Goal: Task Accomplishment & Management: Manage account settings

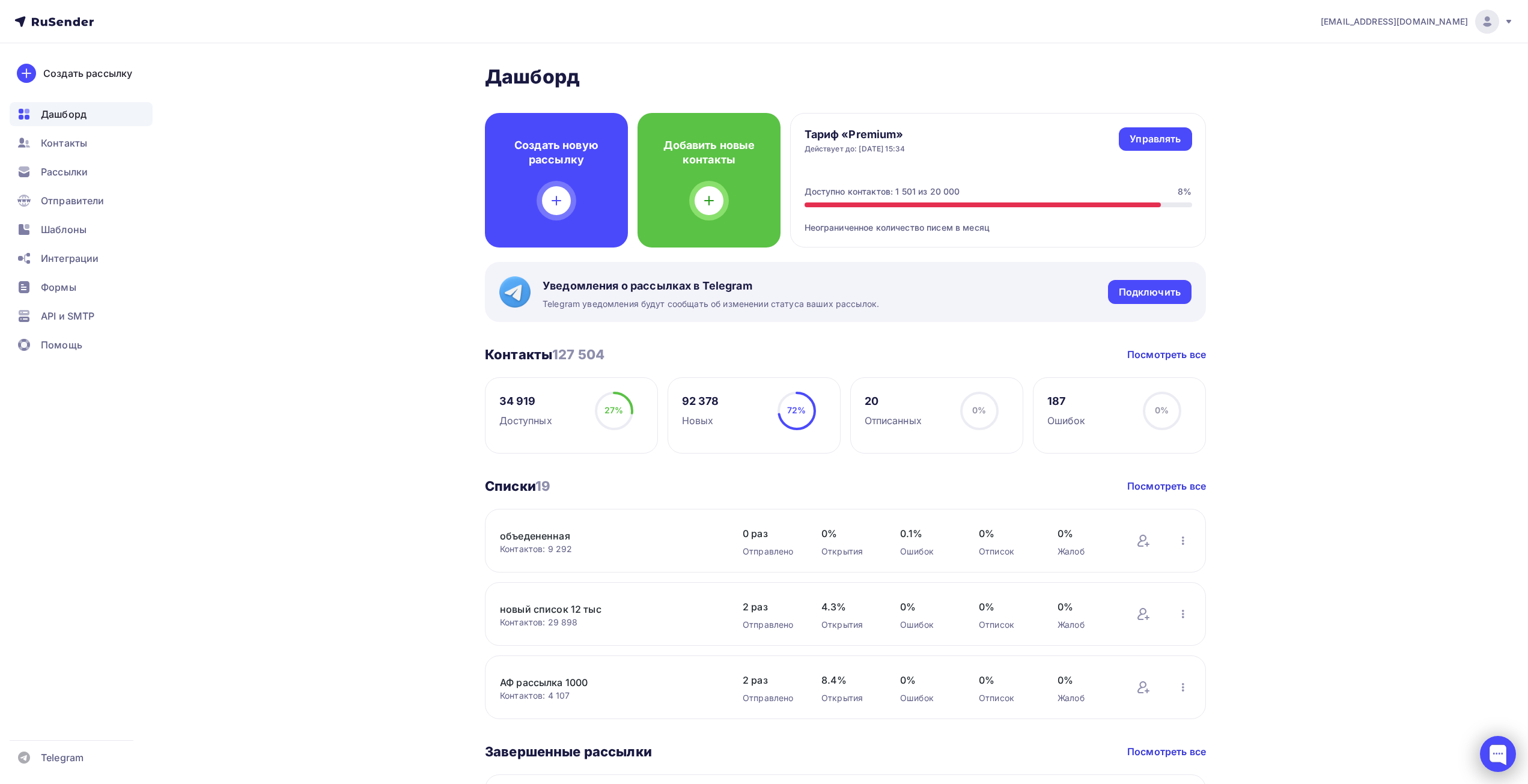
click at [1493, 751] on div at bounding box center [1498, 754] width 36 height 36
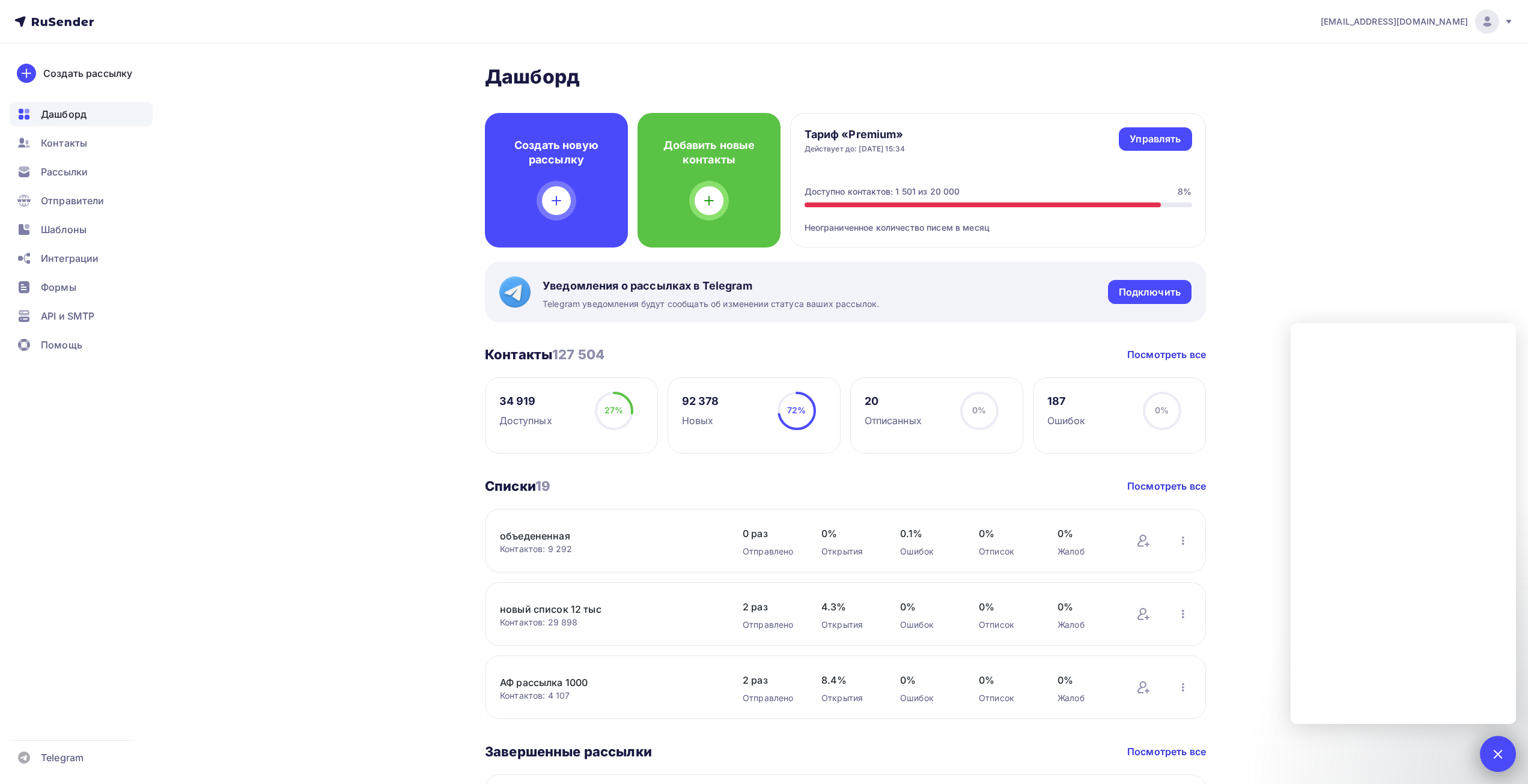
click at [1488, 755] on div at bounding box center [1498, 754] width 36 height 36
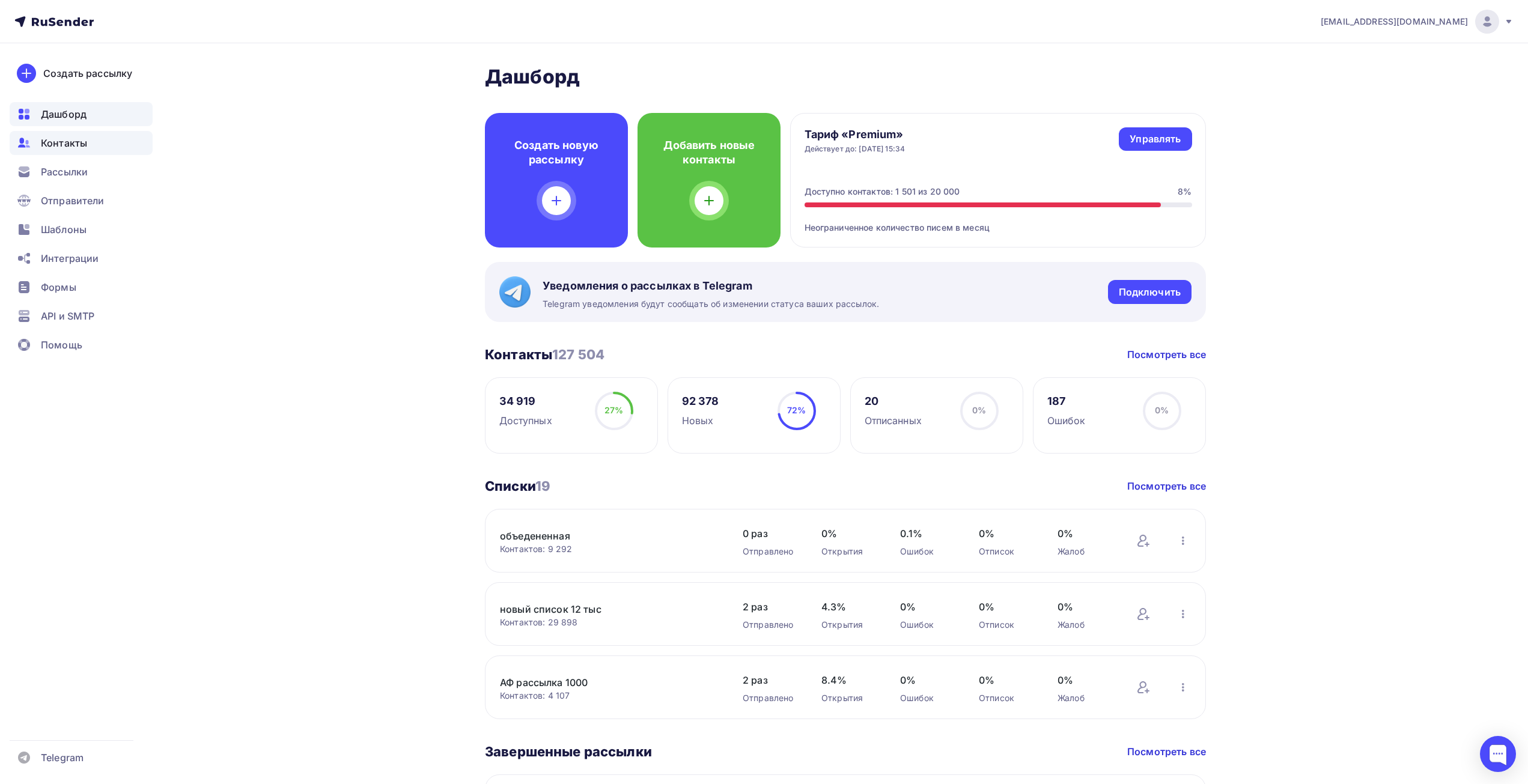
click at [64, 143] on span "Контакты" at bounding box center [64, 143] width 46 height 15
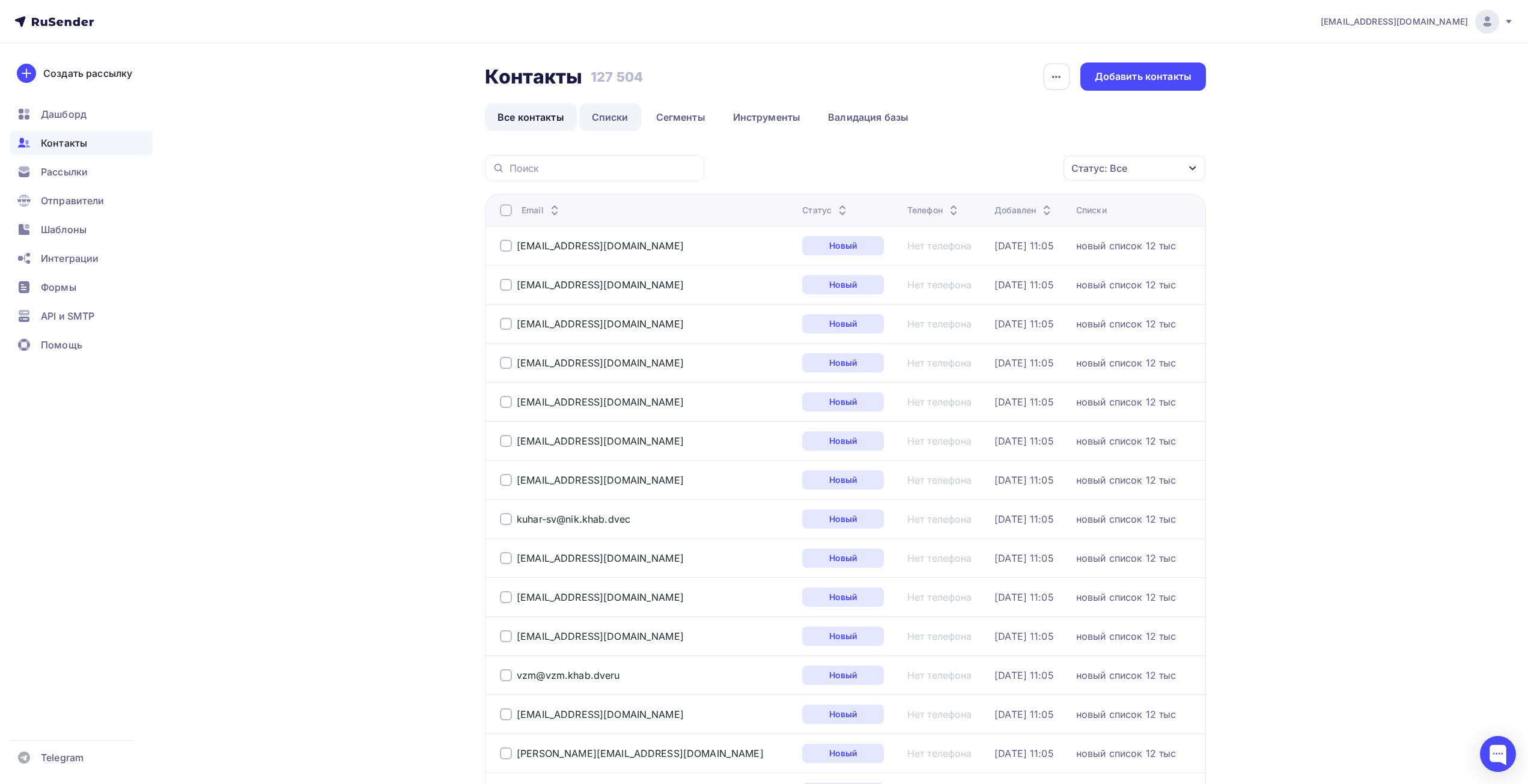
click at [611, 114] on link "Списки" at bounding box center [610, 116] width 62 height 27
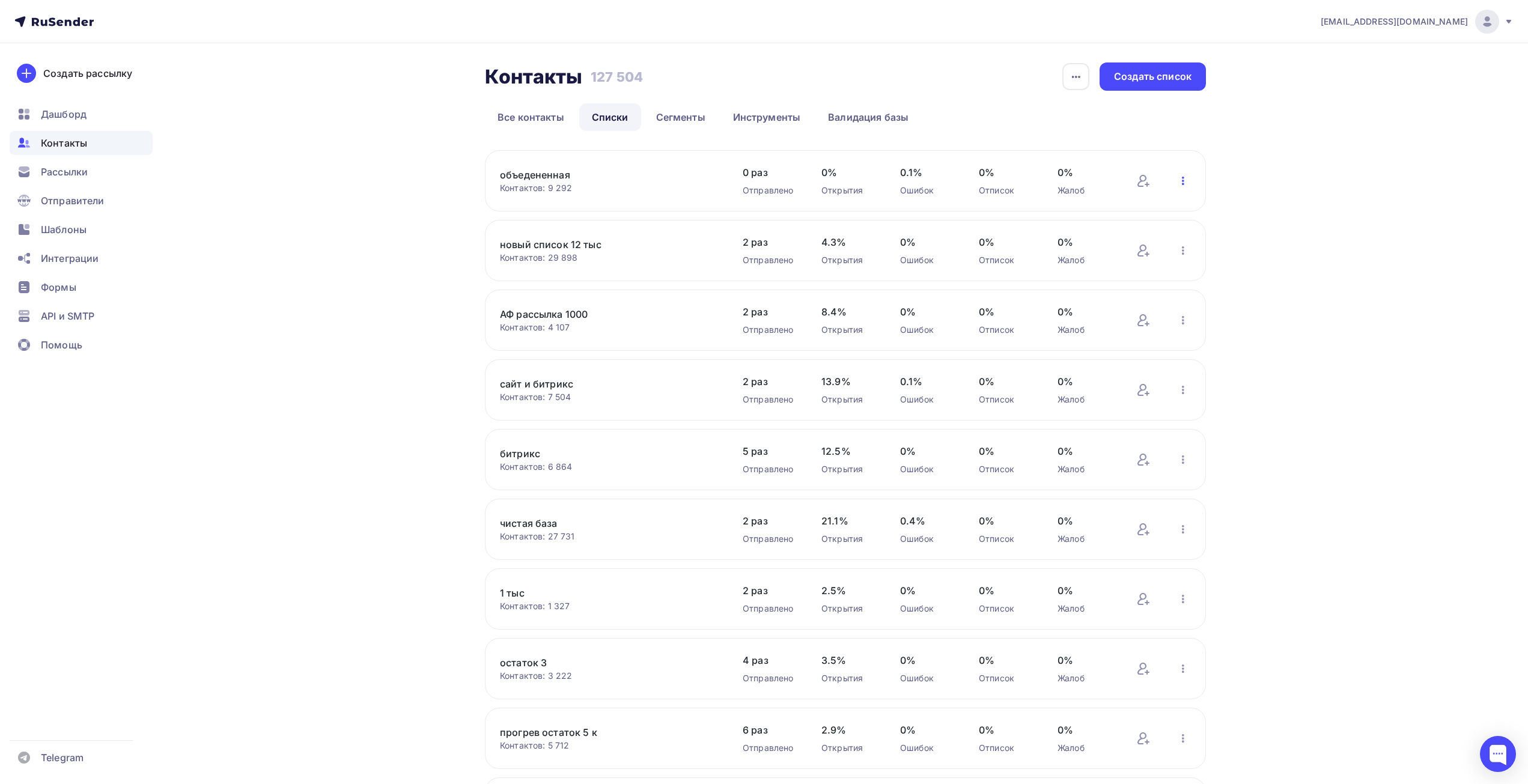
click at [1182, 181] on icon "button" at bounding box center [1183, 181] width 3 height 9
click at [1089, 327] on div "Актуализация контактов" at bounding box center [1104, 329] width 168 height 19
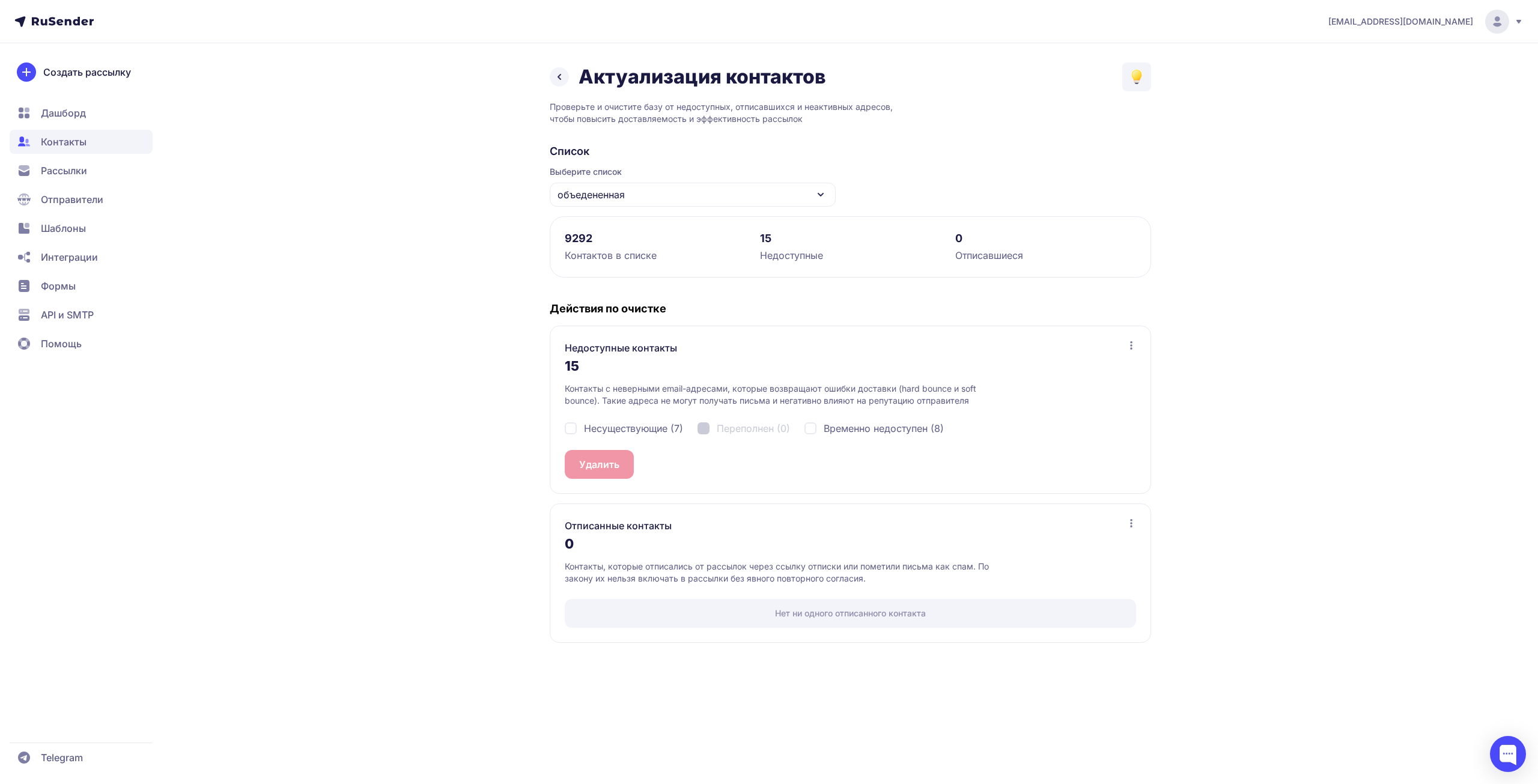
click at [629, 437] on div "Несуществующие (7) Переполнен (0) Временно недоступен (8)" at bounding box center [850, 428] width 571 height 44
click at [866, 426] on span "Временно недоступен (8)" at bounding box center [884, 428] width 120 height 15
checkbox input "true"
click at [640, 428] on span "Несуществующие (7)" at bounding box center [634, 428] width 99 height 15
checkbox input "true"
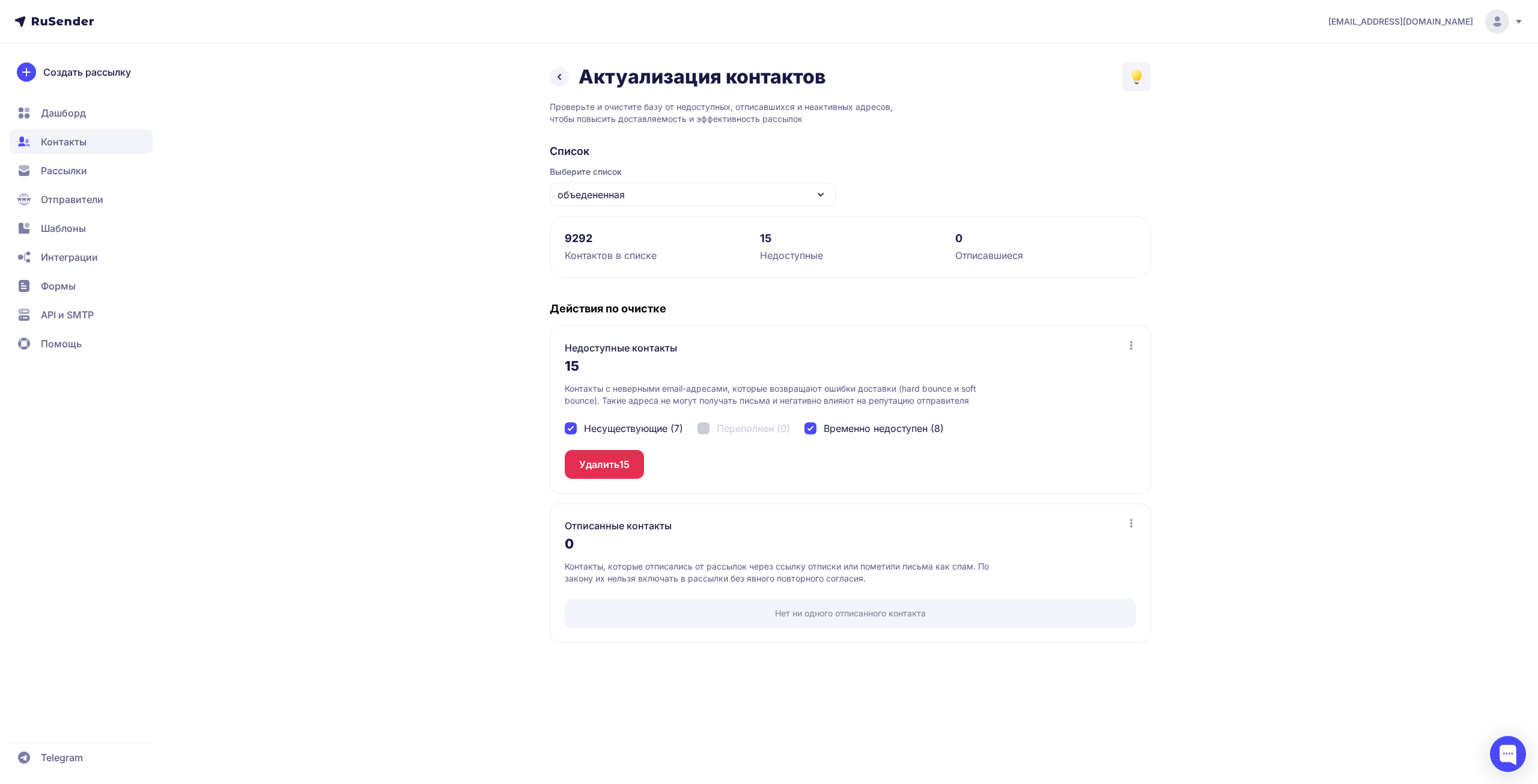
click at [606, 468] on button "Удалить 15" at bounding box center [604, 464] width 79 height 29
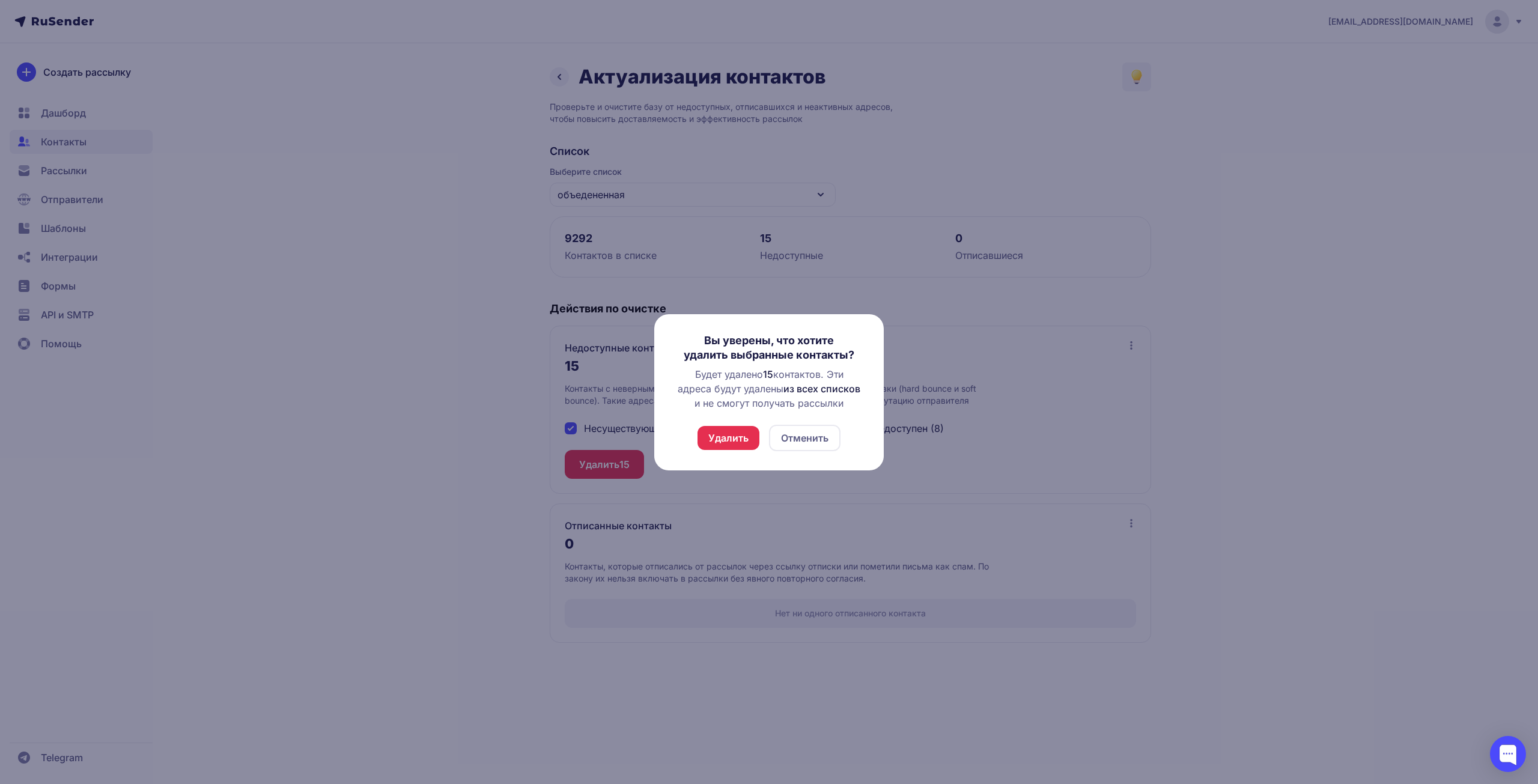
click at [729, 437] on button "Удалить" at bounding box center [728, 438] width 62 height 24
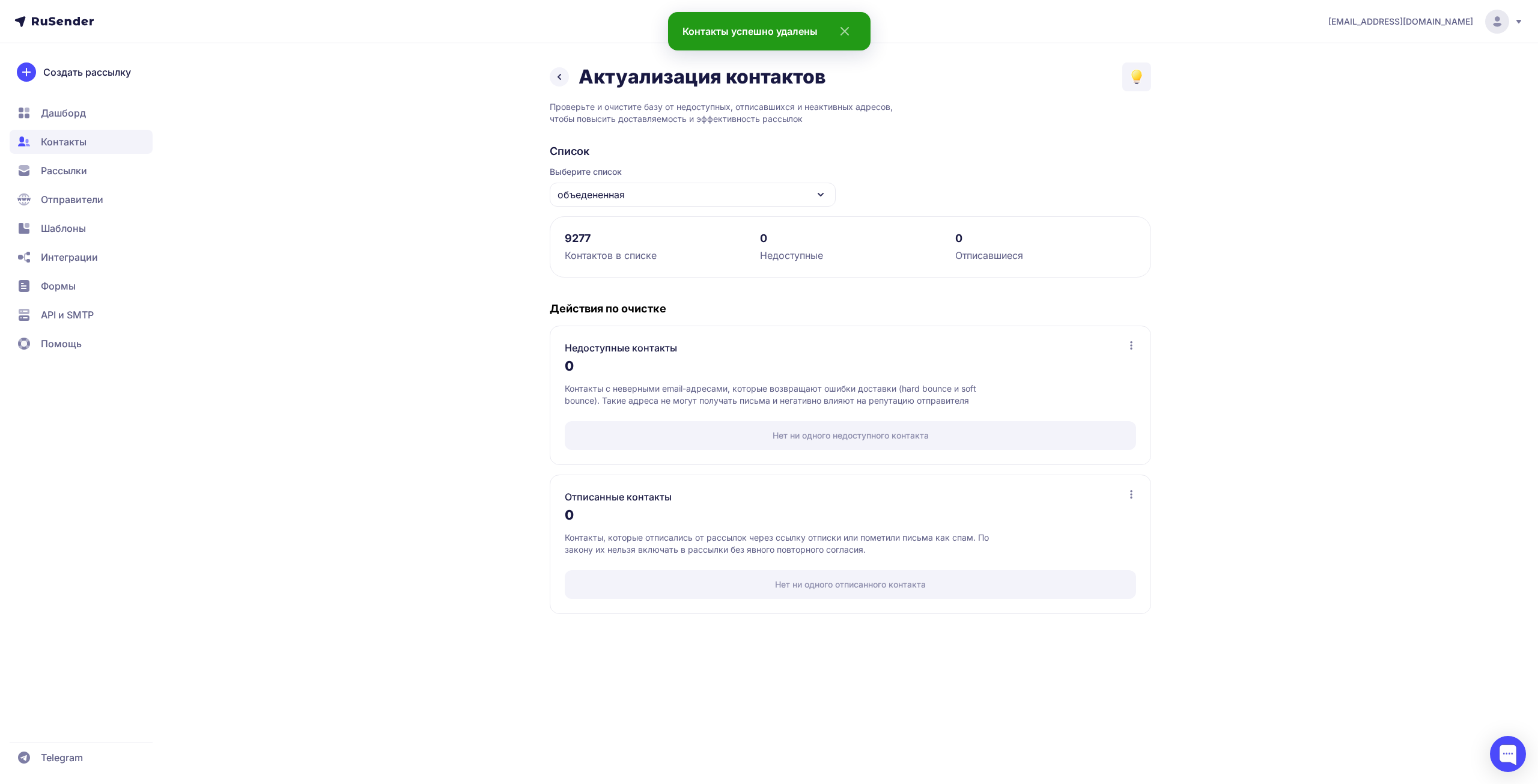
click at [568, 74] on link at bounding box center [559, 76] width 19 height 19
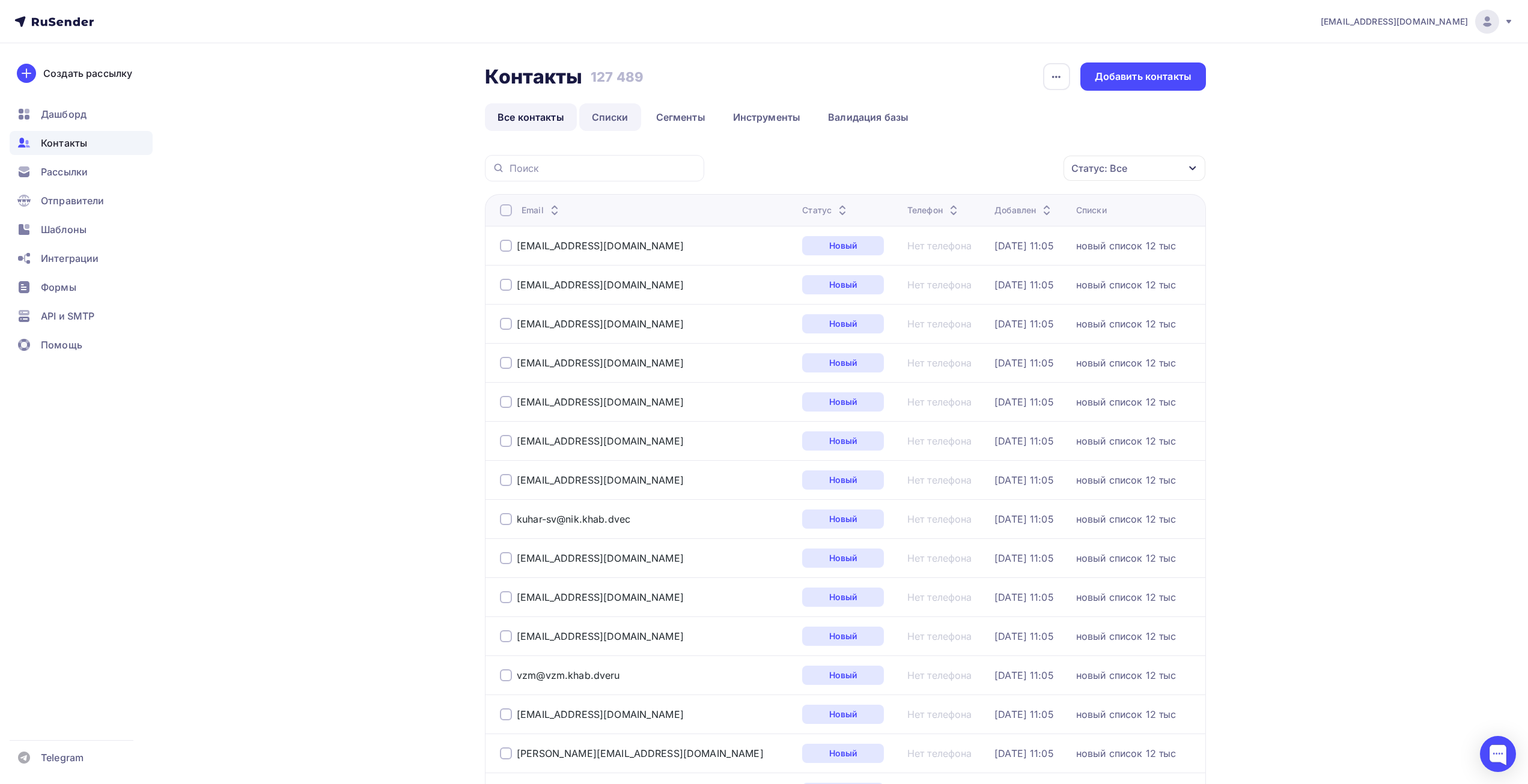
click at [624, 107] on link "Списки" at bounding box center [610, 116] width 62 height 27
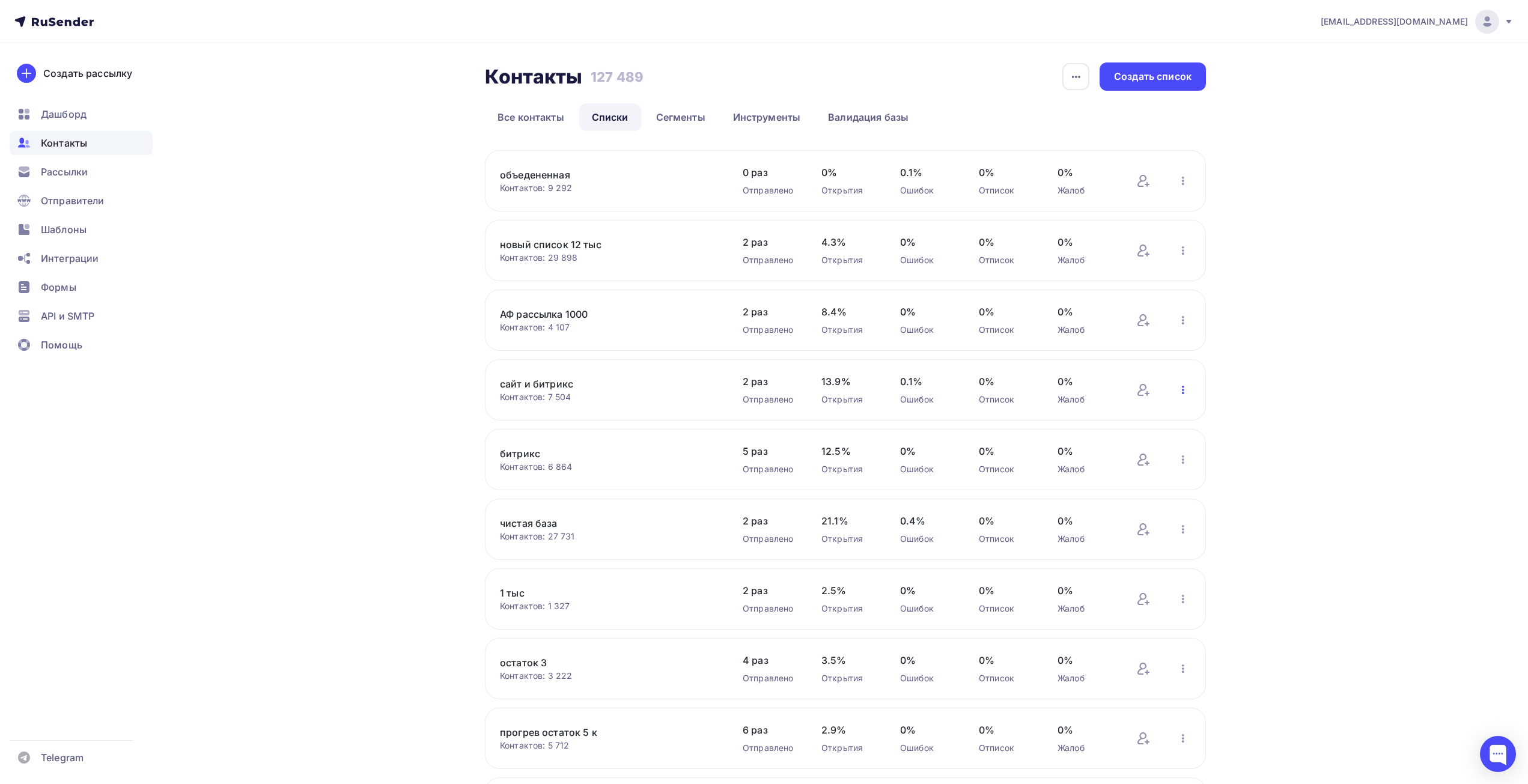
click at [1180, 390] on icon "button" at bounding box center [1183, 390] width 15 height 15
click at [1099, 541] on div "Актуализация контактов" at bounding box center [1104, 538] width 168 height 19
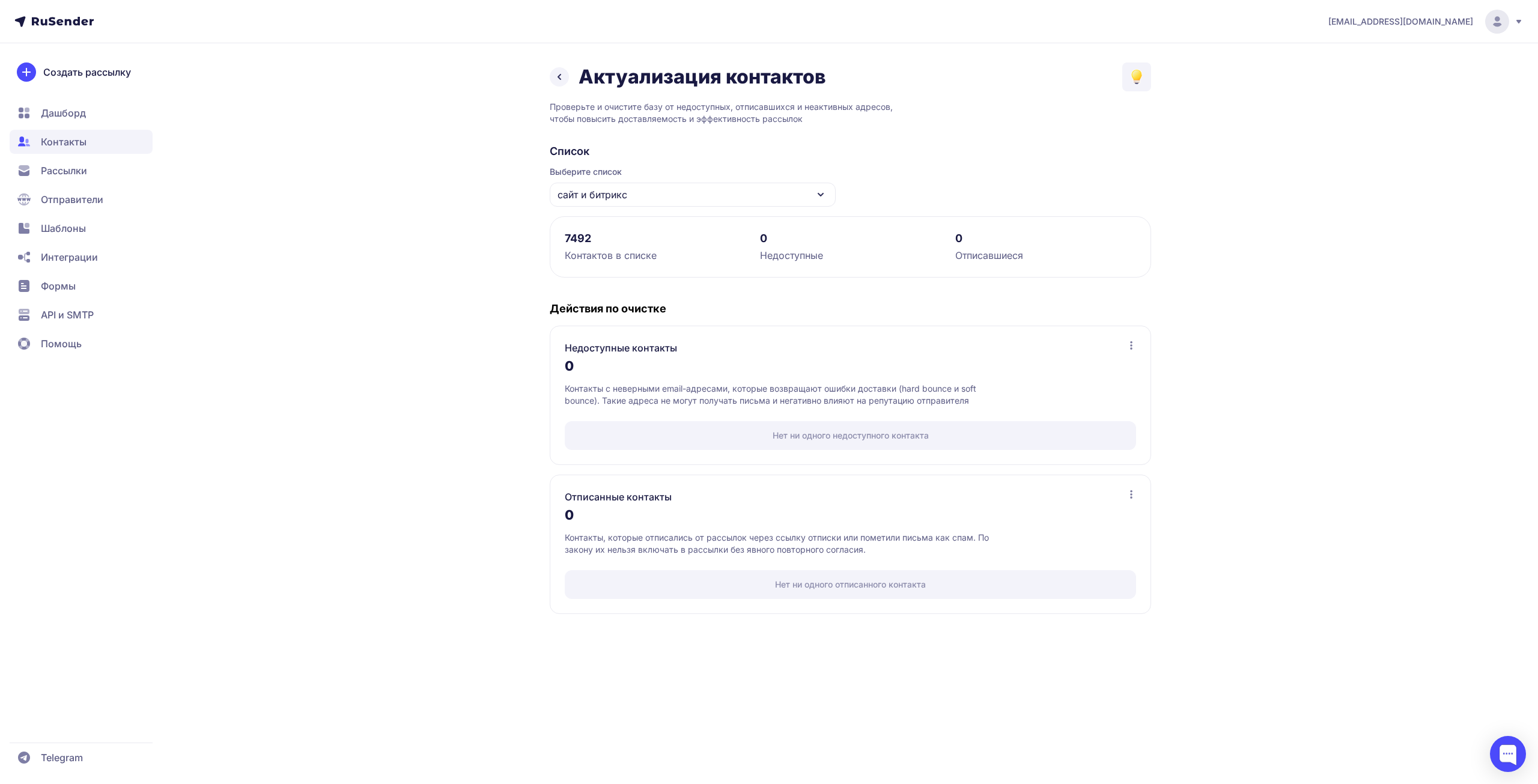
click at [566, 74] on icon at bounding box center [559, 77] width 15 height 15
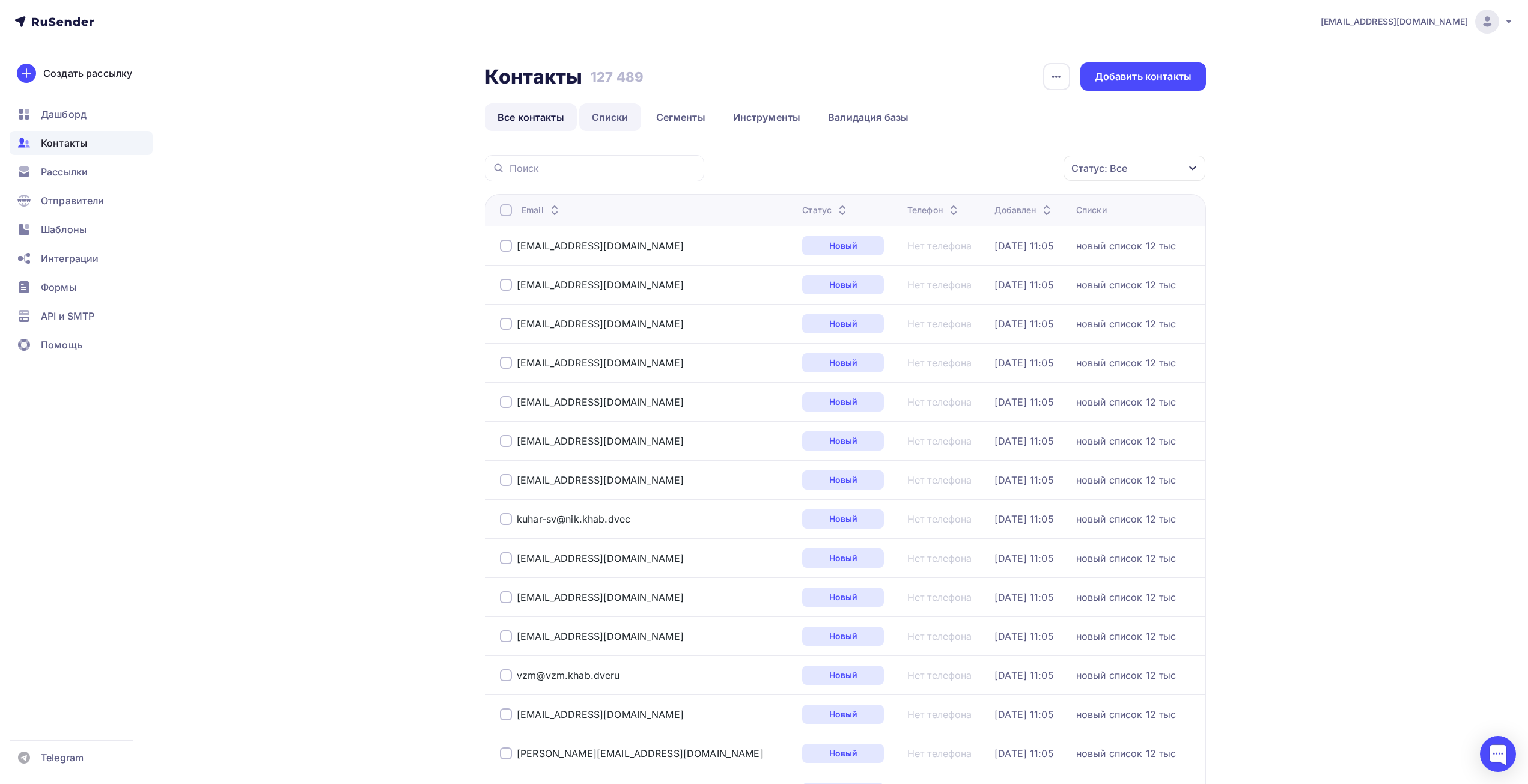
click at [604, 110] on link "Списки" at bounding box center [610, 116] width 62 height 27
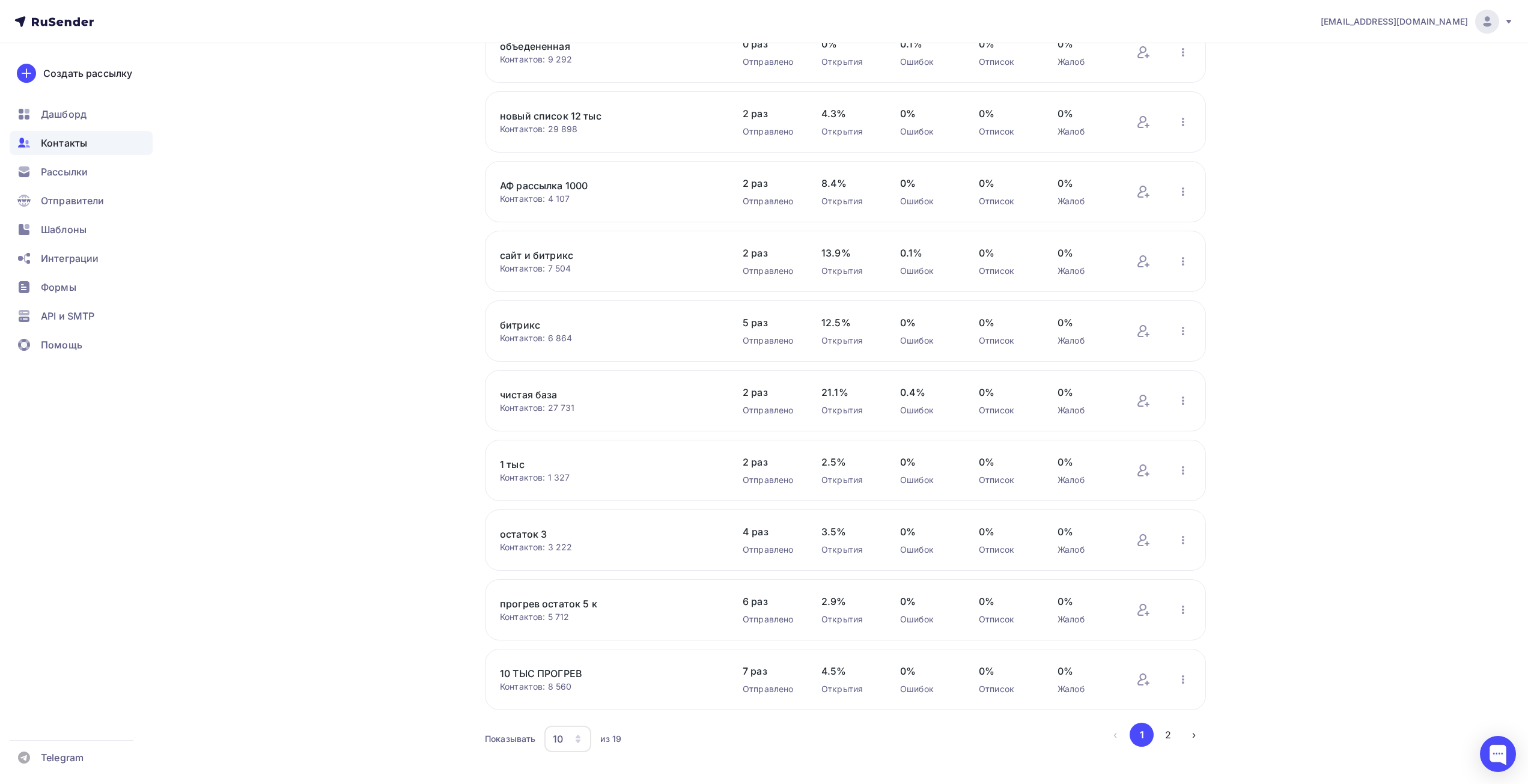
scroll to position [148, 0]
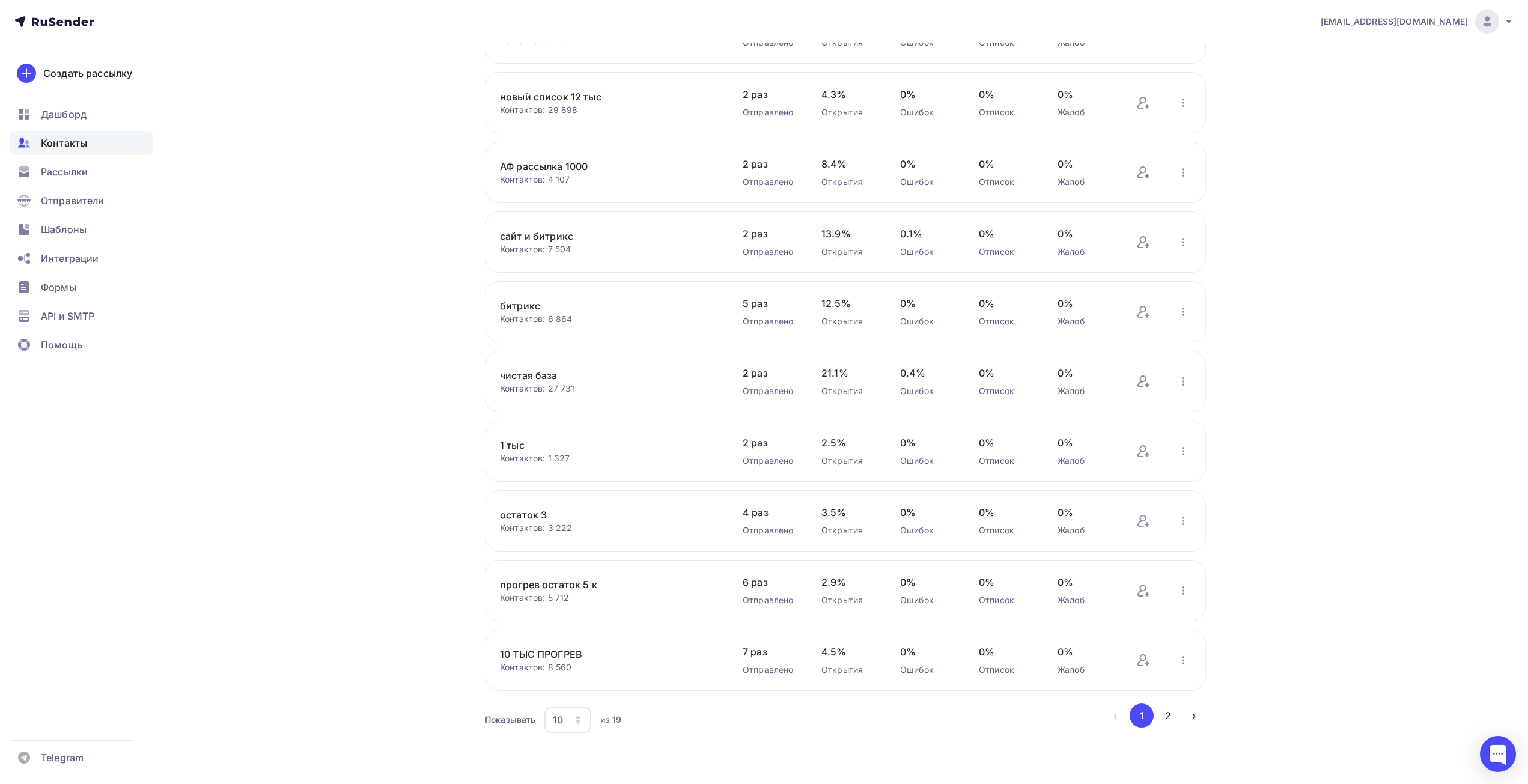
click at [573, 717] on icon "button" at bounding box center [578, 719] width 9 height 9
click at [575, 659] on div "50" at bounding box center [616, 658] width 115 height 15
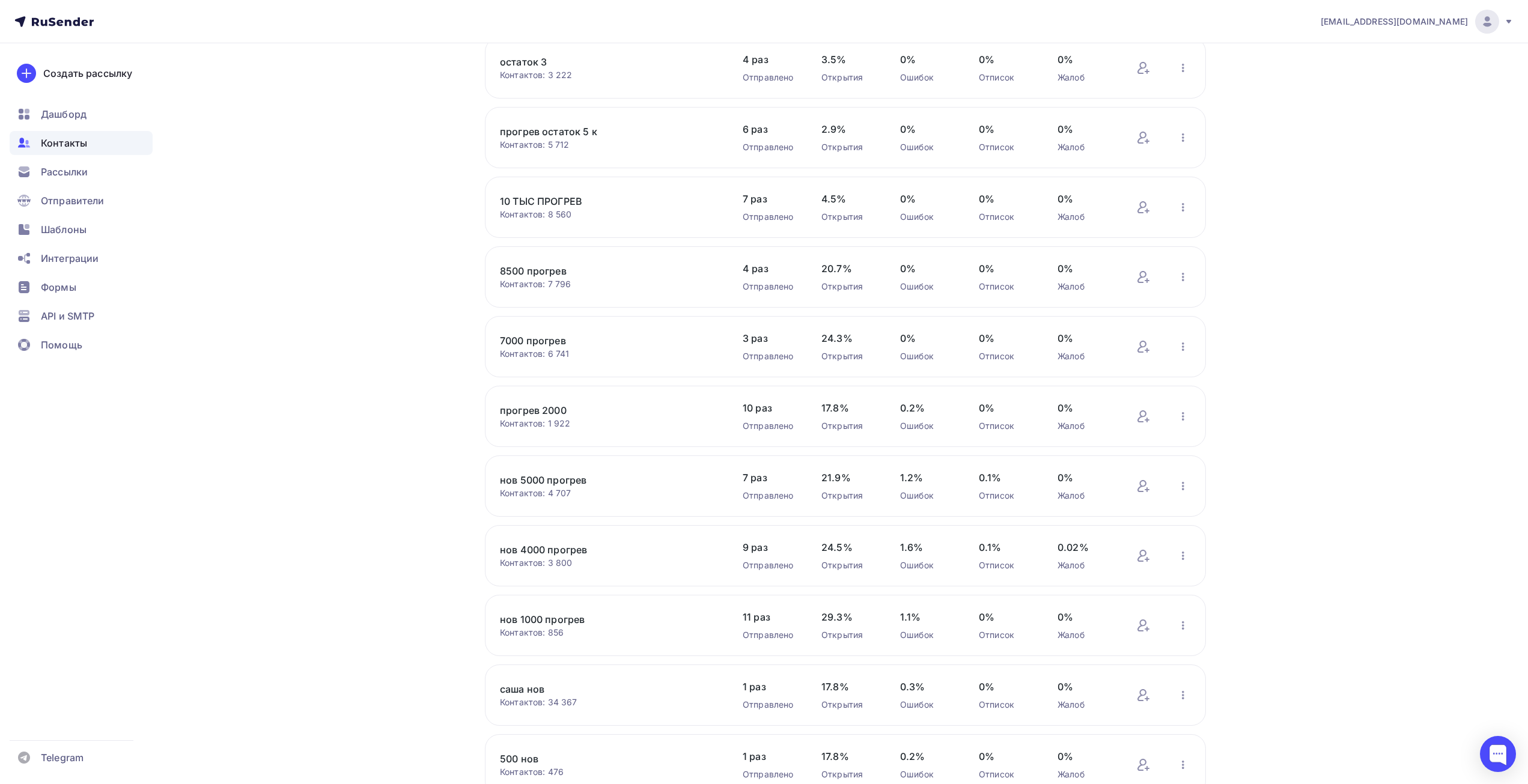
scroll to position [775, 0]
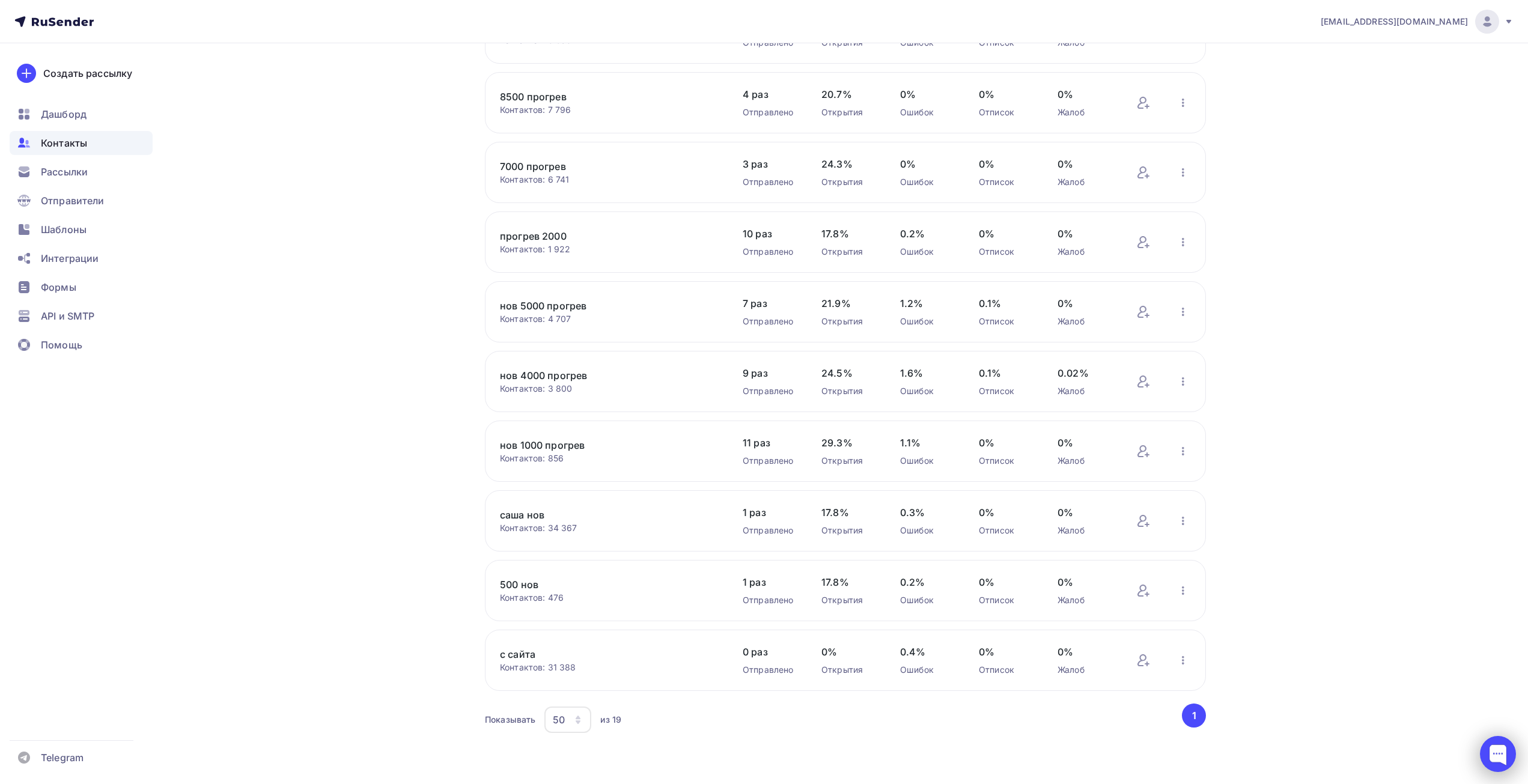
click at [1509, 753] on div at bounding box center [1498, 754] width 36 height 36
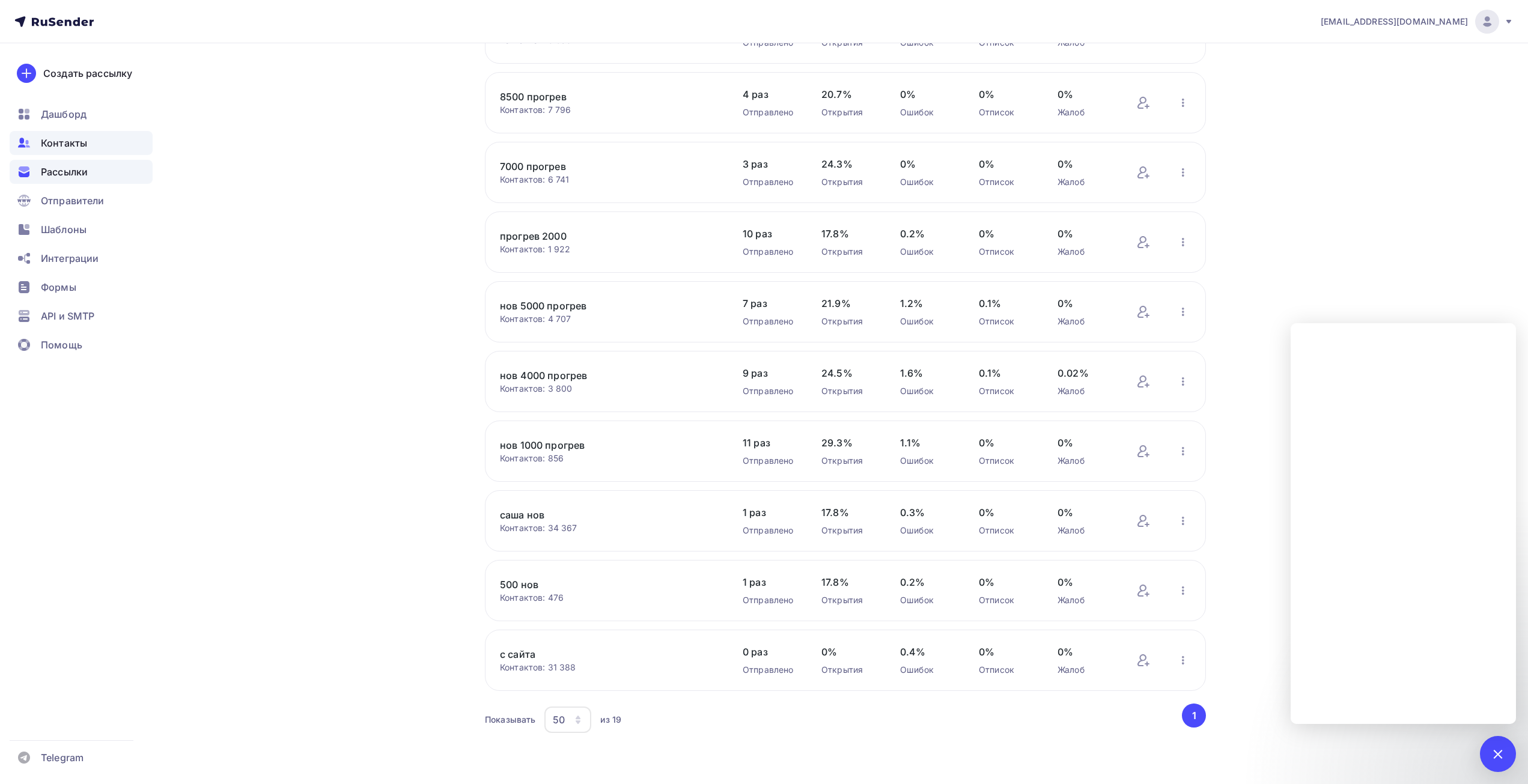
click at [50, 164] on div "Рассылки" at bounding box center [80, 172] width 143 height 24
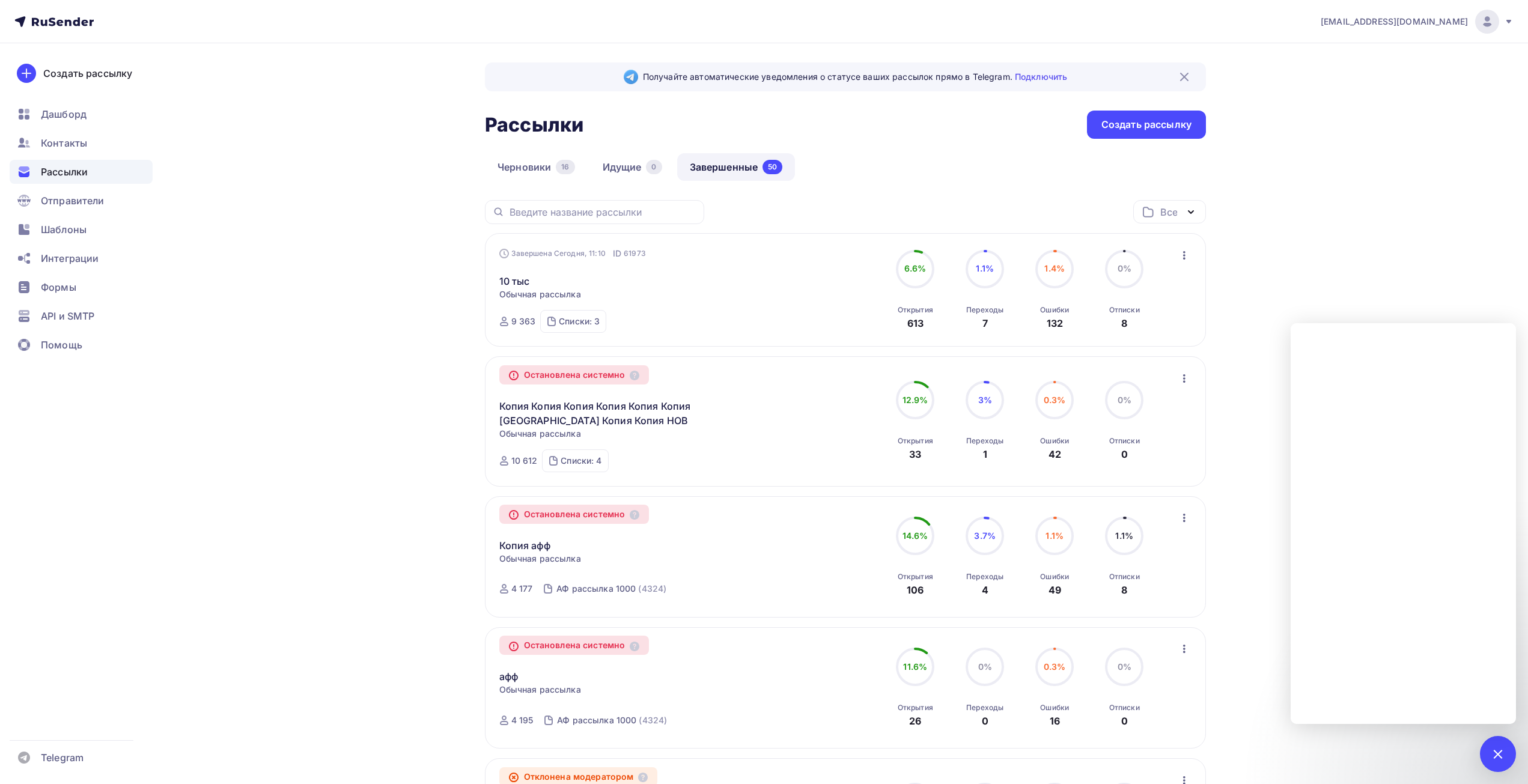
click at [1184, 256] on icon "button" at bounding box center [1184, 255] width 3 height 9
